Goal: Task Accomplishment & Management: Manage account settings

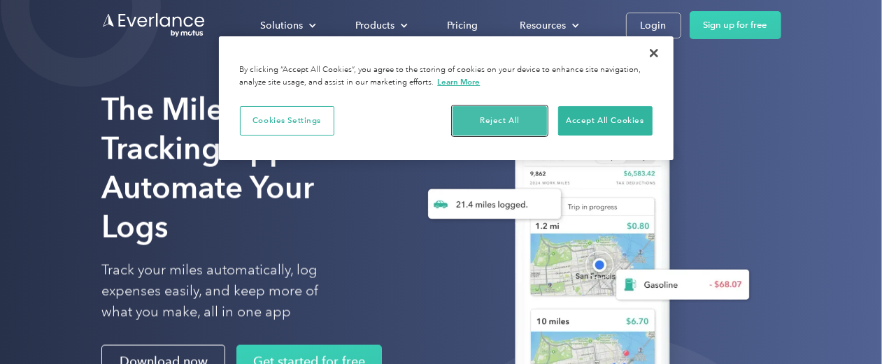
click at [513, 111] on button "Reject All" at bounding box center [499, 120] width 94 height 29
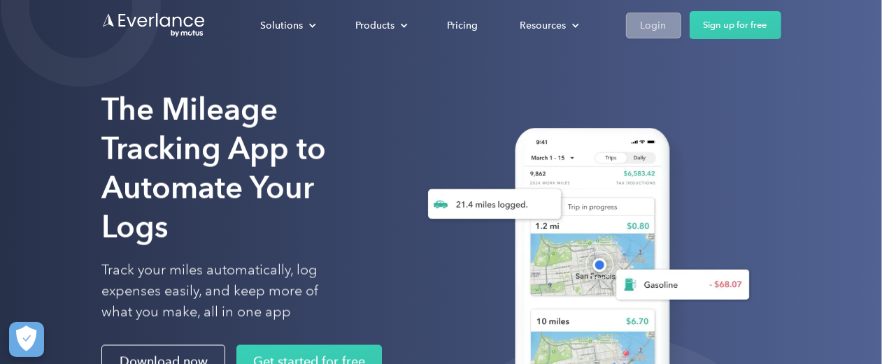
click at [636, 27] on link "Login" at bounding box center [653, 26] width 55 height 26
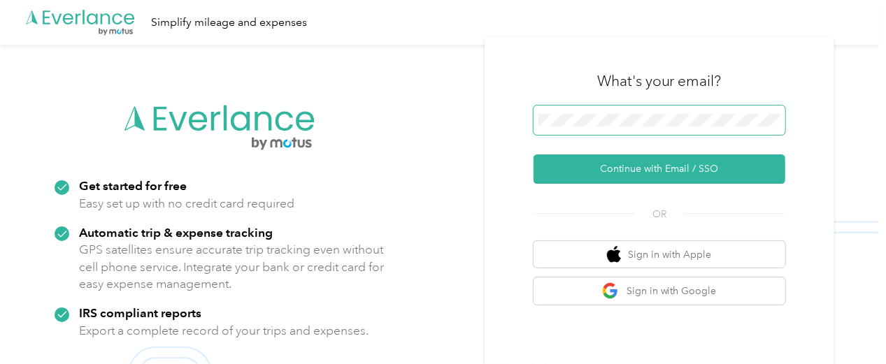
click at [617, 112] on span at bounding box center [660, 120] width 252 height 29
click at [556, 86] on div "What's your email?" at bounding box center [660, 81] width 252 height 49
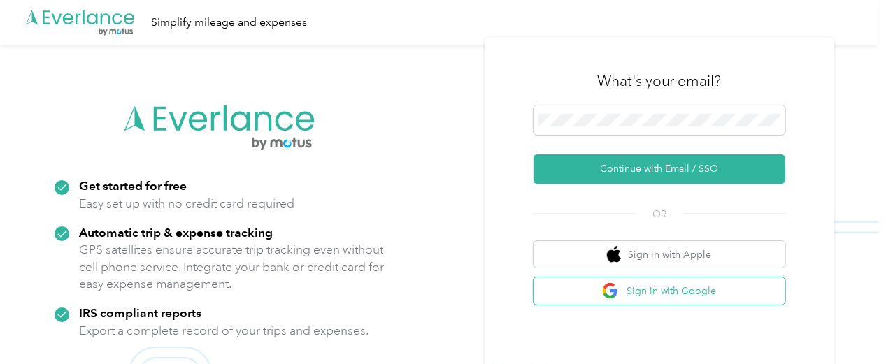
click at [653, 292] on button "Sign in with Google" at bounding box center [660, 291] width 252 height 27
click at [502, 97] on div "What's your email? Continue with Email / SSO OR Sign in with Apple Sign in with…" at bounding box center [660, 227] width 350 height 380
click at [502, 137] on div "What's your email? Continue with Email / SSO OR Sign in with Apple Sign in with…" at bounding box center [660, 227] width 350 height 380
